Goal: Task Accomplishment & Management: Complete application form

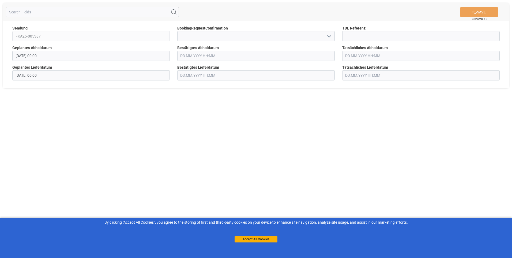
click at [329, 36] on icon "open menu" at bounding box center [329, 36] width 6 height 6
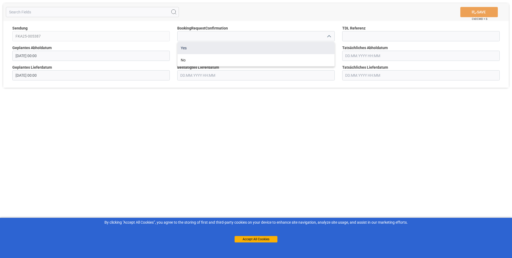
click at [315, 49] on div "Yes" at bounding box center [256, 48] width 157 height 12
type input "Yes"
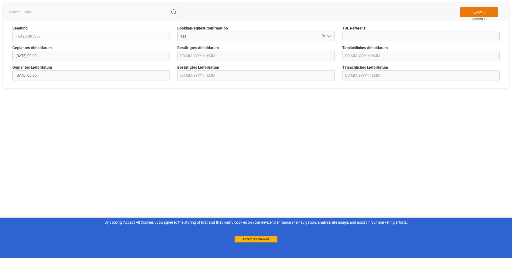
click at [481, 14] on button "SAVE" at bounding box center [478, 12] width 37 height 10
click at [328, 32] on input at bounding box center [255, 36] width 157 height 10
click at [329, 36] on icon "open menu" at bounding box center [329, 36] width 6 height 6
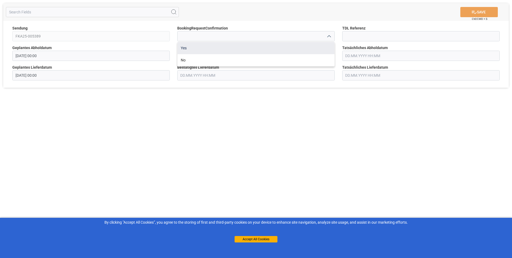
click at [308, 44] on div "Yes" at bounding box center [256, 48] width 157 height 12
type input "Yes"
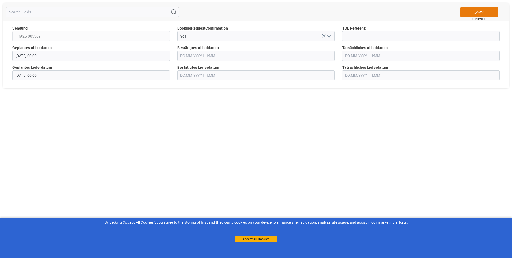
click at [471, 11] on icon at bounding box center [474, 12] width 6 height 6
click at [327, 34] on icon "open menu" at bounding box center [329, 36] width 6 height 6
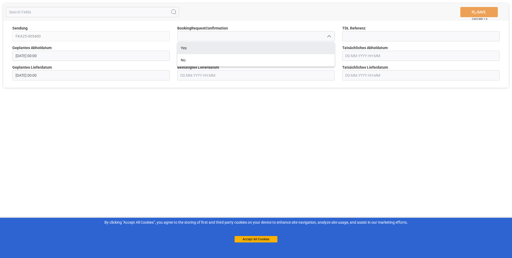
click at [320, 44] on div "Yes" at bounding box center [256, 48] width 157 height 12
type input "Yes"
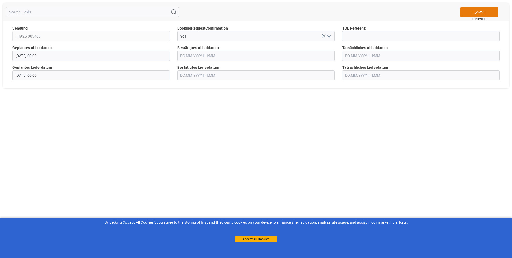
click at [483, 11] on button "SAVE" at bounding box center [478, 12] width 37 height 10
